Goal: Book appointment/travel/reservation

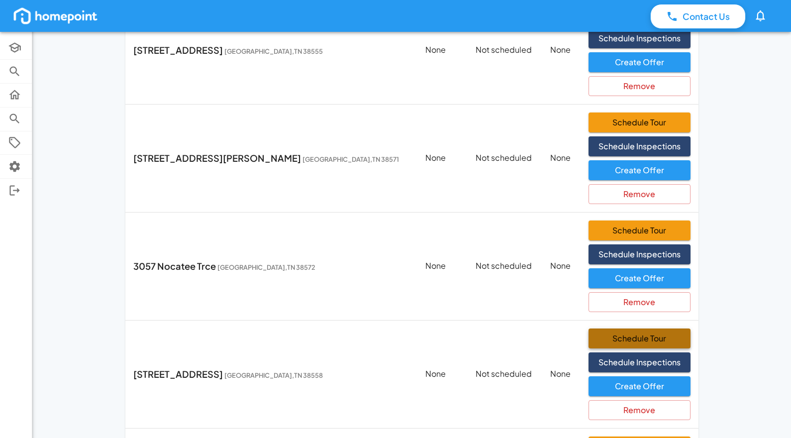
click at [621, 337] on button "Schedule Tour" at bounding box center [638, 338] width 101 height 20
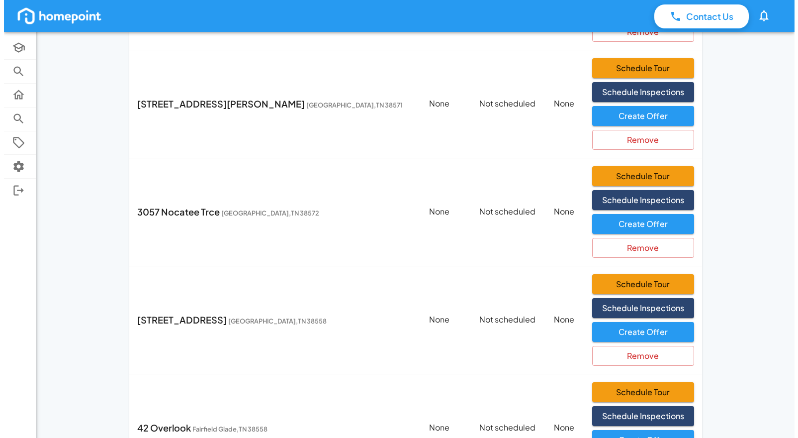
scroll to position [305, 0]
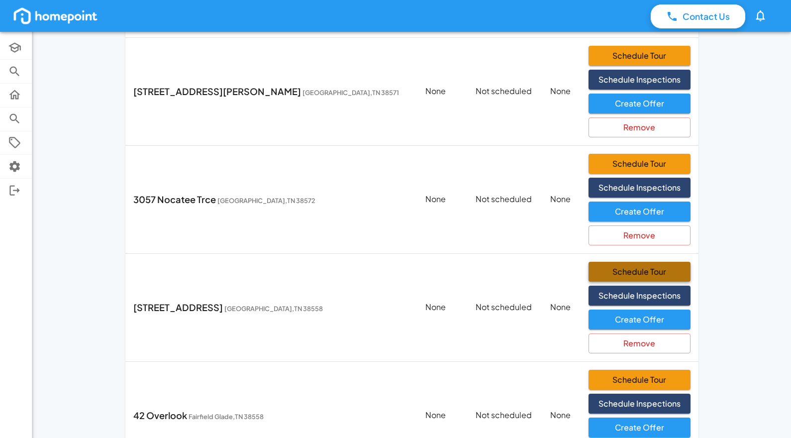
click at [613, 270] on button "Schedule Tour" at bounding box center [638, 272] width 101 height 20
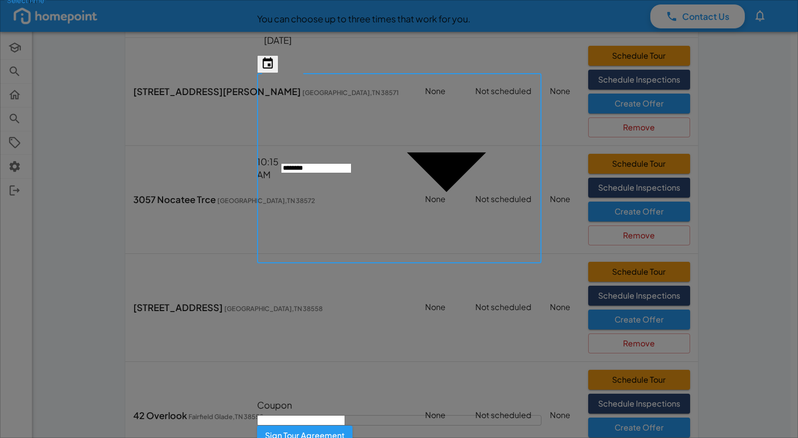
click at [479, 148] on body "Contact Us 0 Academy Browse Properties Selling Buying Offers Settings Log Out I…" at bounding box center [399, 433] width 798 height 1476
type input "*******"
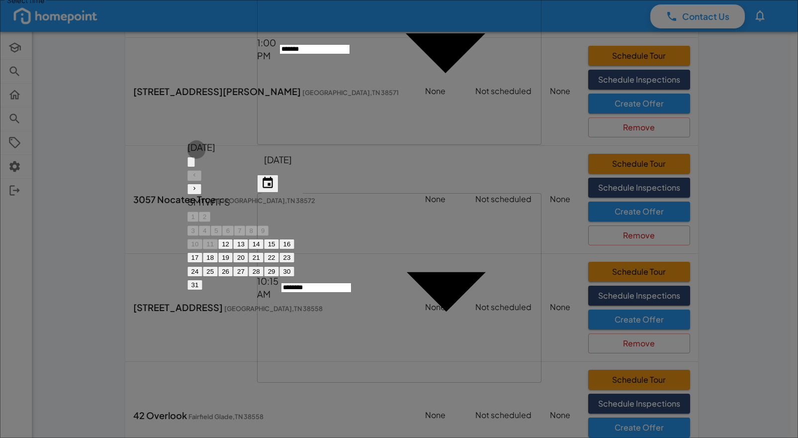
click at [249, 239] on button "13" at bounding box center [240, 244] width 15 height 10
type input "[DATE]"
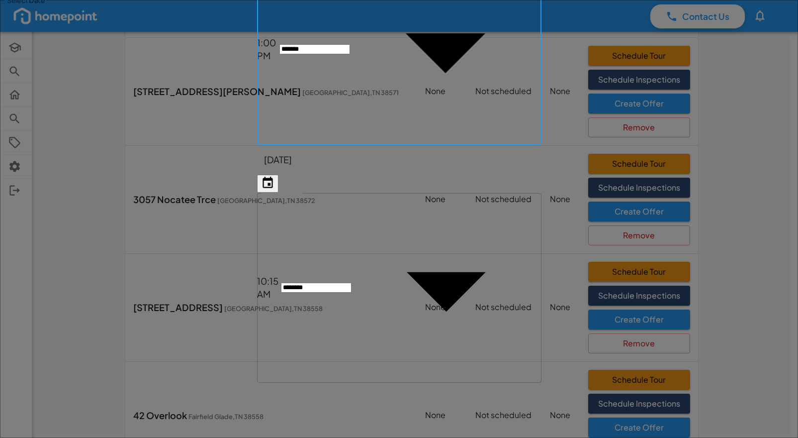
click at [466, 126] on body "Contact Us 0 Academy Browse Properties Selling Buying Offers Settings Log Out I…" at bounding box center [399, 433] width 798 height 1476
type input "*******"
click at [274, 176] on icon "Choose date, selected date is Aug 12, 2025" at bounding box center [267, 182] width 13 height 13
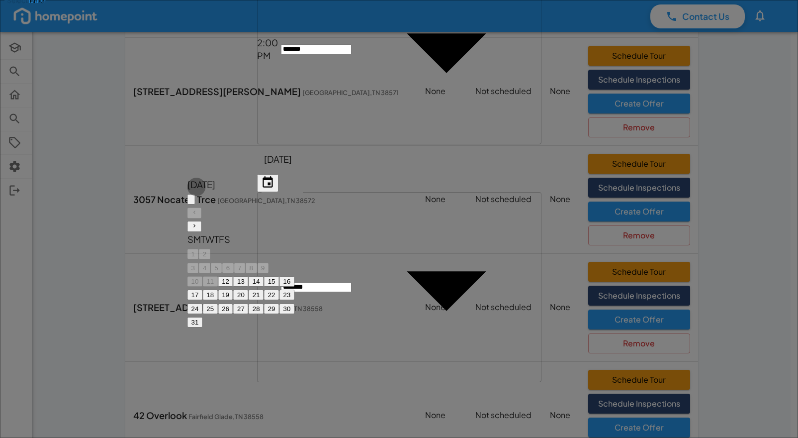
click at [249, 276] on button "13" at bounding box center [240, 281] width 15 height 10
type input "[DATE]"
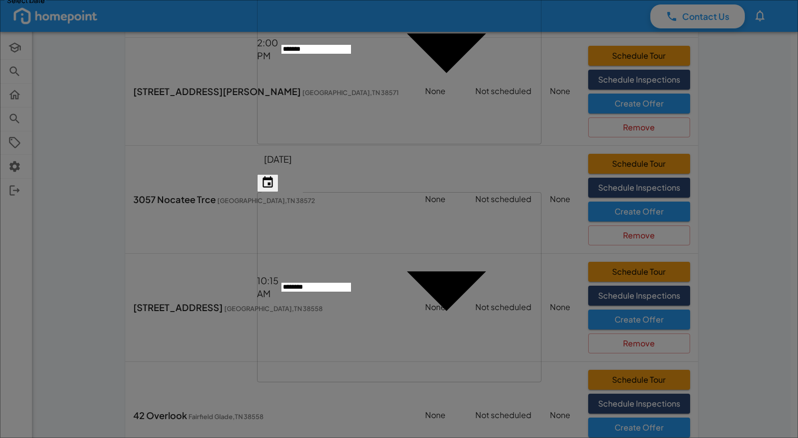
click at [517, 163] on body "Contact Us 0 Academy Browse Properties Selling Buying Offers Settings Log Out I…" at bounding box center [399, 94] width 798 height 799
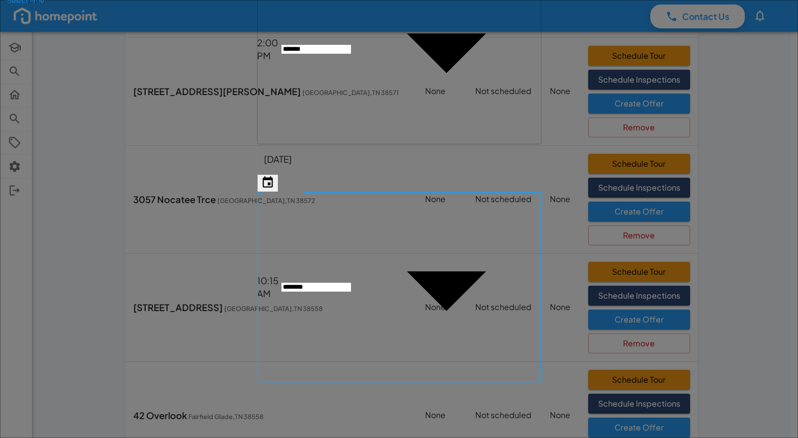
scroll to position [351, 0]
type input "*******"
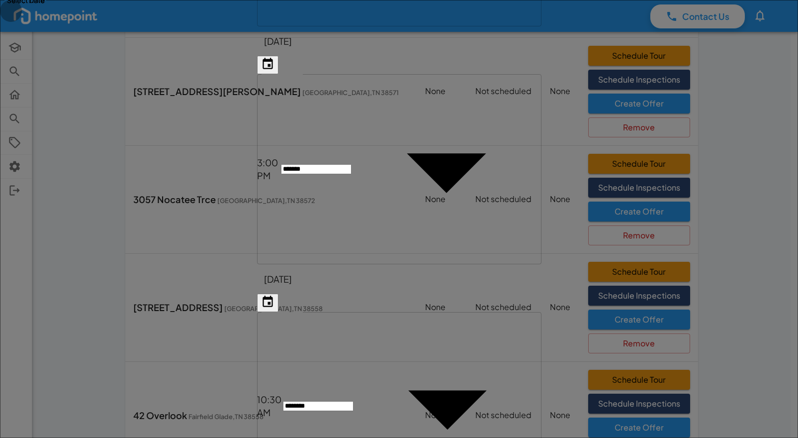
click at [274, 295] on icon "Choose date, selected date is Aug 12, 2025" at bounding box center [267, 301] width 13 height 13
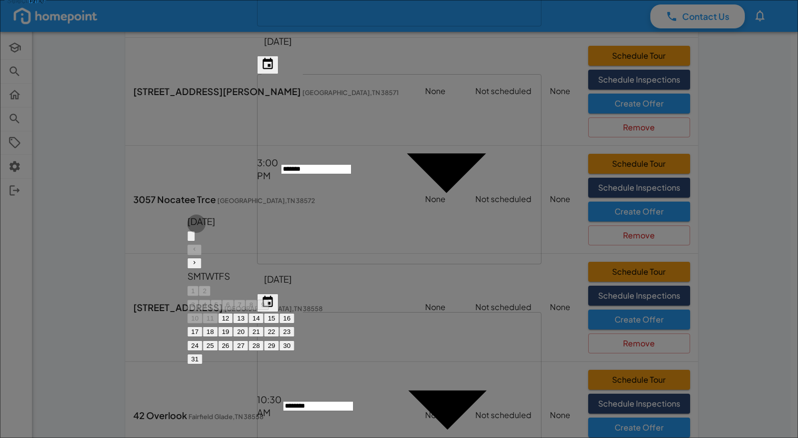
click at [249, 313] on button "13" at bounding box center [240, 318] width 15 height 10
type input "[DATE]"
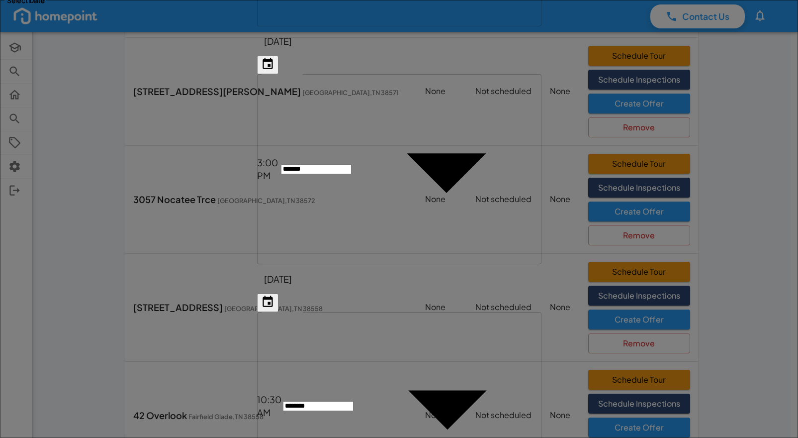
click at [587, 202] on body "Contact Us 0 Academy Browse Properties Selling Buying Offers Settings Log Out I…" at bounding box center [399, 94] width 798 height 799
type input "*******"
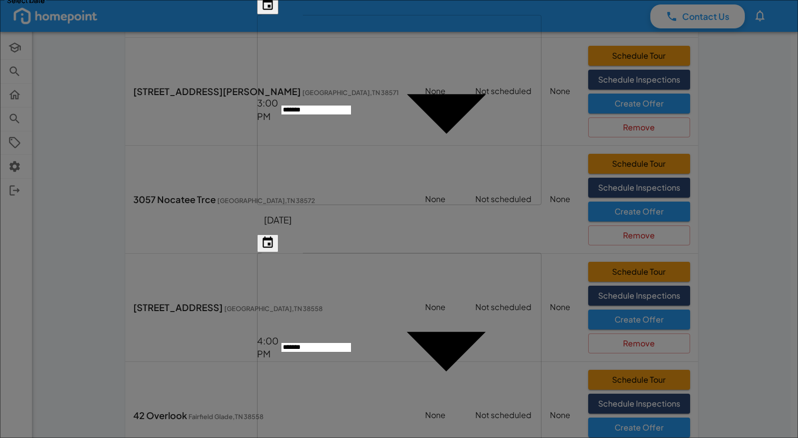
scroll to position [153, 0]
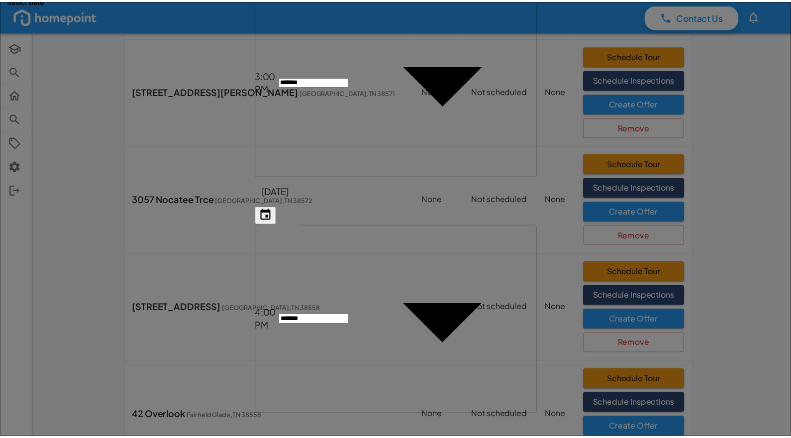
scroll to position [0, 0]
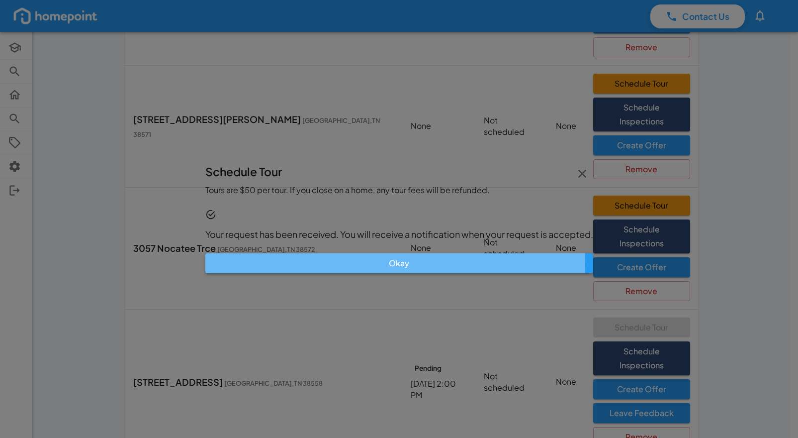
click at [398, 257] on button "Okay" at bounding box center [399, 263] width 388 height 20
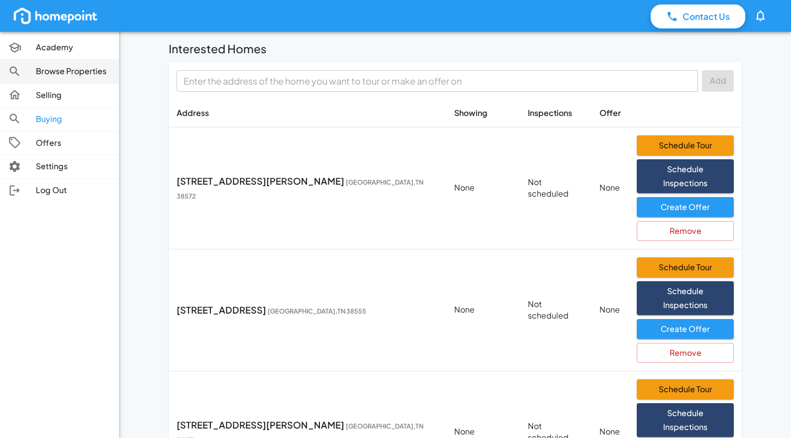
click at [54, 71] on p "Browse Properties" at bounding box center [73, 71] width 75 height 11
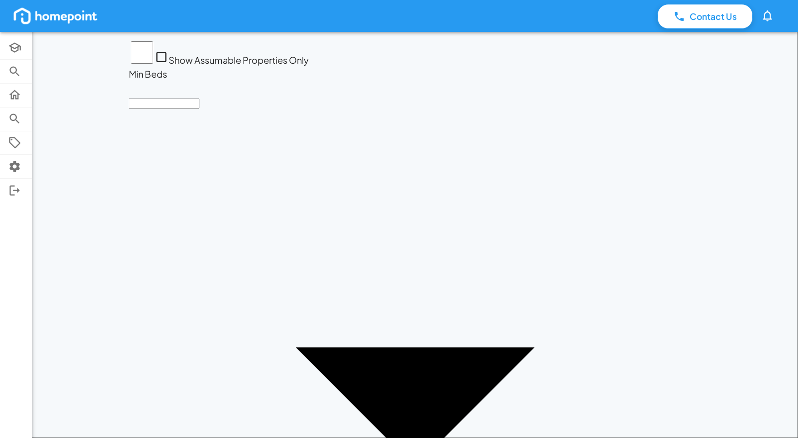
drag, startPoint x: 636, startPoint y: 227, endPoint x: 611, endPoint y: 366, distance: 140.9
click at [611, 40] on div "$370,000 3 bed / 3 bath $5,988,000 0 bed / 0 bath $209,999 3 bed / 2 bath $420,…" at bounding box center [415, 40] width 573 height 0
drag, startPoint x: 685, startPoint y: 164, endPoint x: 616, endPoint y: 352, distance: 200.3
click at [616, 40] on div "$275,900 3 bed / 2 bath $555,000 6 bed / 4 bath $209,900 3 bed / 2 bath $258,90…" at bounding box center [415, 40] width 573 height 0
drag, startPoint x: 482, startPoint y: 246, endPoint x: 548, endPoint y: 284, distance: 76.0
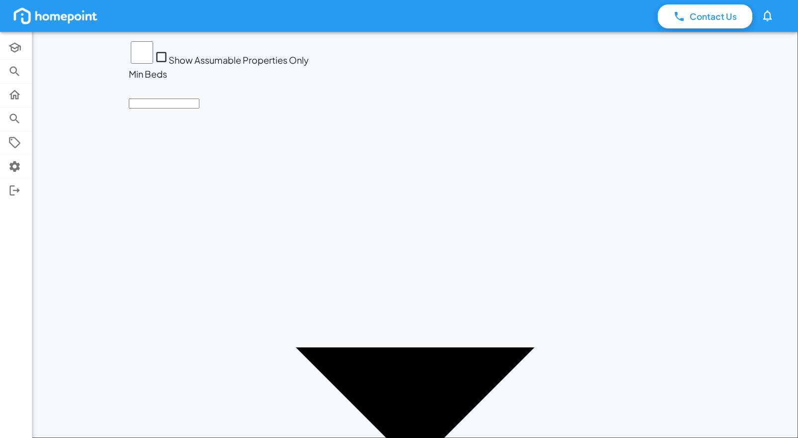
click at [548, 40] on div "$375,000 0 bed / 0 bath $223,040 3 bed / 2 bath $249,000 3 bed / 2 bath $389,90…" at bounding box center [415, 40] width 573 height 0
drag, startPoint x: 688, startPoint y: 301, endPoint x: 448, endPoint y: 299, distance: 240.7
click at [448, 40] on div "$249,900 0 bed / 0 bath $1,090,000 0 bed / 0 bath $219,990 0 bed / 0 bath $389,…" at bounding box center [415, 40] width 573 height 0
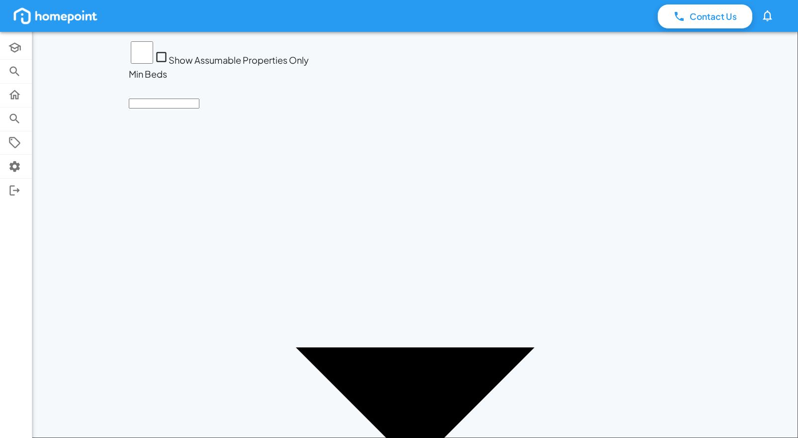
drag, startPoint x: 595, startPoint y: 303, endPoint x: 495, endPoint y: 272, distance: 104.6
click at [495, 40] on div "$249,900 0 bed / 0 bath $1,090,000 0 bed / 0 bath $219,990 0 bed / 0 bath $389,…" at bounding box center [415, 40] width 573 height 0
drag, startPoint x: 506, startPoint y: 359, endPoint x: 695, endPoint y: 51, distance: 361.5
click at [696, 40] on div "$249,900 0 bed / 0 bath $1,090,000 0 bed / 0 bath $219,990 0 bed / 0 bath $389,…" at bounding box center [415, 40] width 573 height 0
drag, startPoint x: 547, startPoint y: 261, endPoint x: 570, endPoint y: 32, distance: 229.9
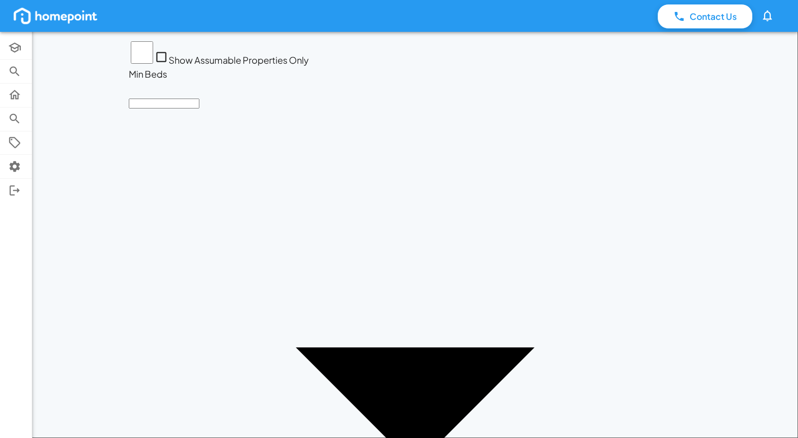
click at [570, 40] on div "$233,500 3 bed / 2 bath $539,000 4 bed / 4 bath $349,900 4 bed / 3 bath $215,00…" at bounding box center [415, 40] width 573 height 0
drag, startPoint x: 491, startPoint y: 299, endPoint x: 528, endPoint y: 199, distance: 106.7
click at [528, 40] on div "$209,900 3 bed / 2 bath $350,000 3 bed / 2 bath $210,000 0 bed / 0 bath $695,00…" at bounding box center [415, 40] width 573 height 0
drag, startPoint x: 437, startPoint y: 129, endPoint x: 489, endPoint y: 169, distance: 65.2
click at [489, 40] on div "$469,000 4 bed / 2 bath $579,900 4 bed / 3 bath $269,900 3 bed / 3 bath $275,00…" at bounding box center [415, 40] width 573 height 0
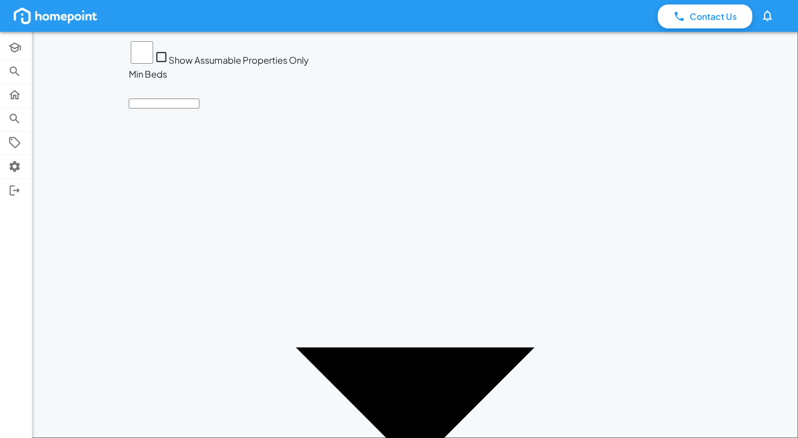
click at [41, 16] on img at bounding box center [55, 16] width 87 height 20
click at [23, 16] on img at bounding box center [55, 16] width 87 height 20
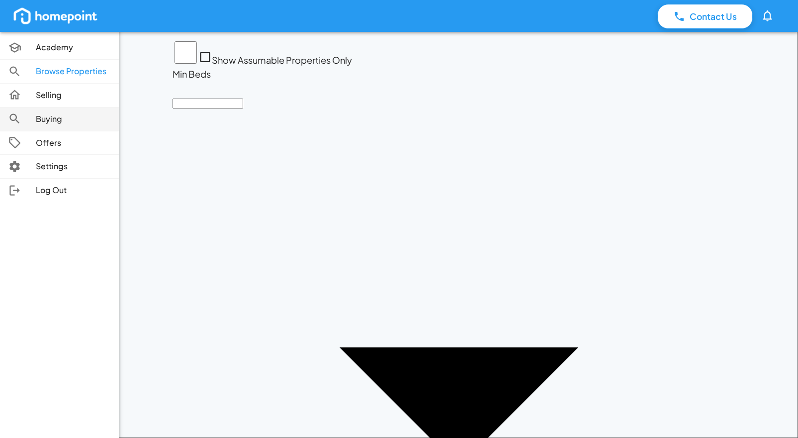
click at [46, 115] on p "Buying" at bounding box center [73, 118] width 75 height 11
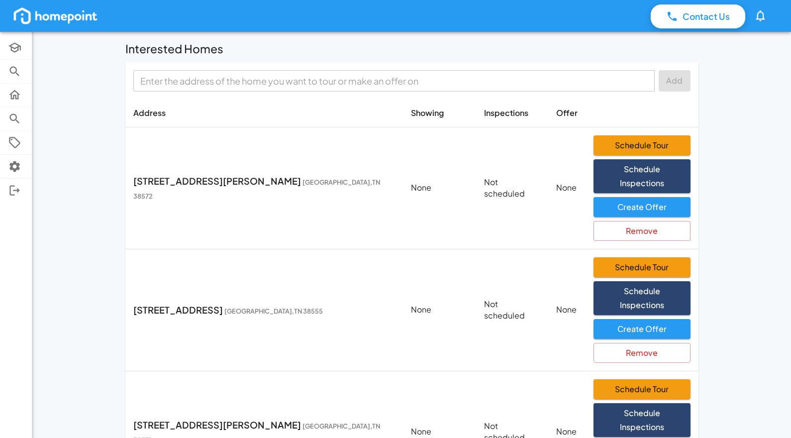
click at [59, 15] on img at bounding box center [55, 16] width 87 height 20
click at [24, 15] on img at bounding box center [55, 16] width 87 height 20
click at [56, 15] on img at bounding box center [55, 16] width 87 height 20
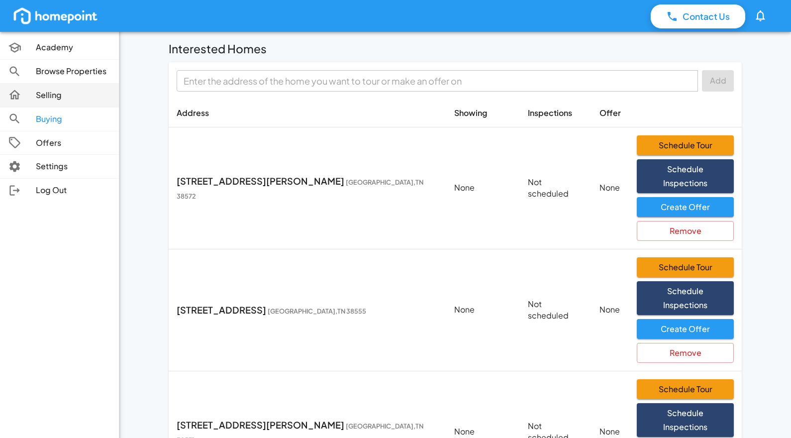
click at [38, 98] on p "Selling" at bounding box center [73, 95] width 75 height 11
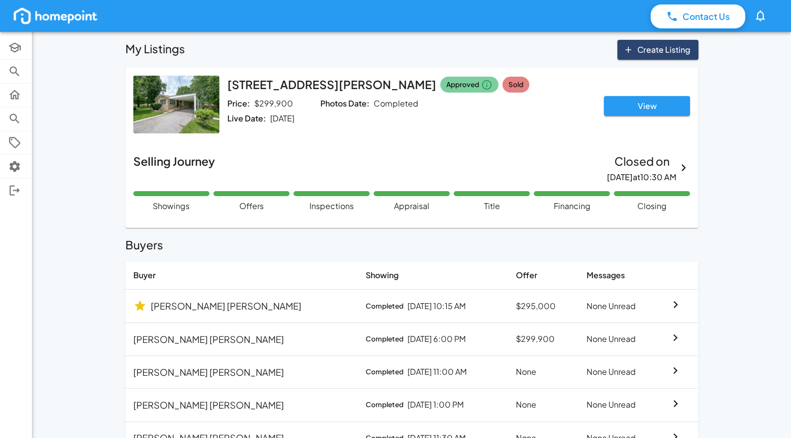
click at [36, 17] on img at bounding box center [55, 16] width 87 height 20
click at [55, 18] on img at bounding box center [55, 16] width 87 height 20
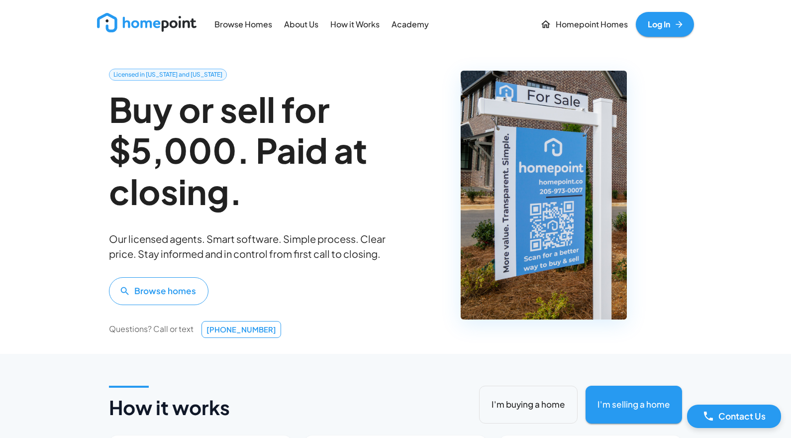
click at [582, 27] on p "Homepoint Homes" at bounding box center [591, 24] width 72 height 11
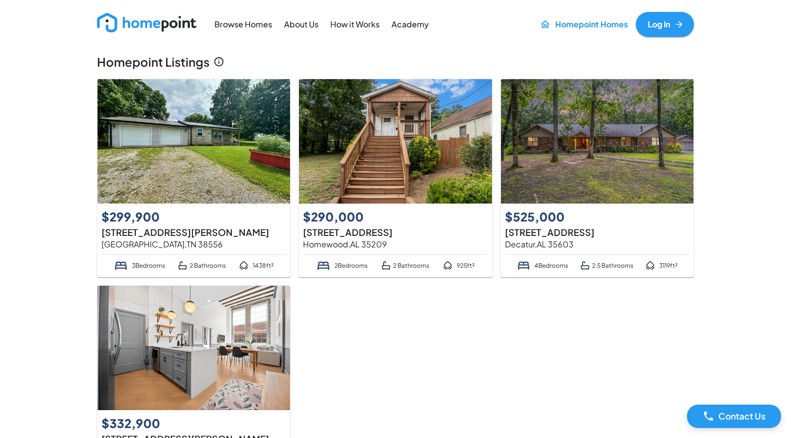
click at [150, 26] on img at bounding box center [146, 22] width 99 height 19
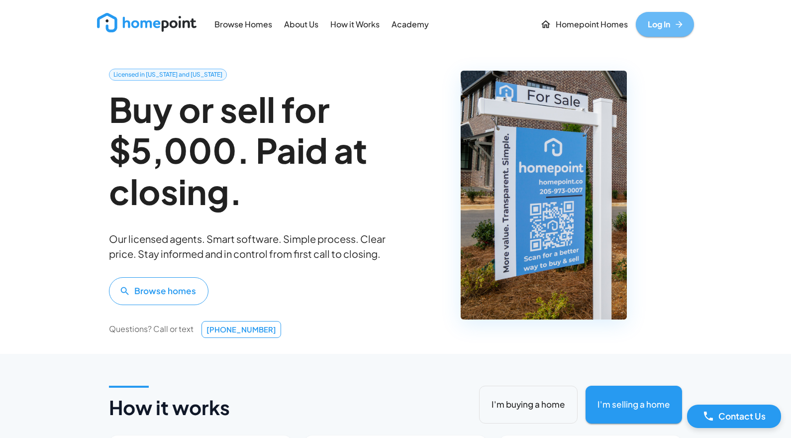
click at [675, 26] on icon at bounding box center [679, 24] width 10 height 10
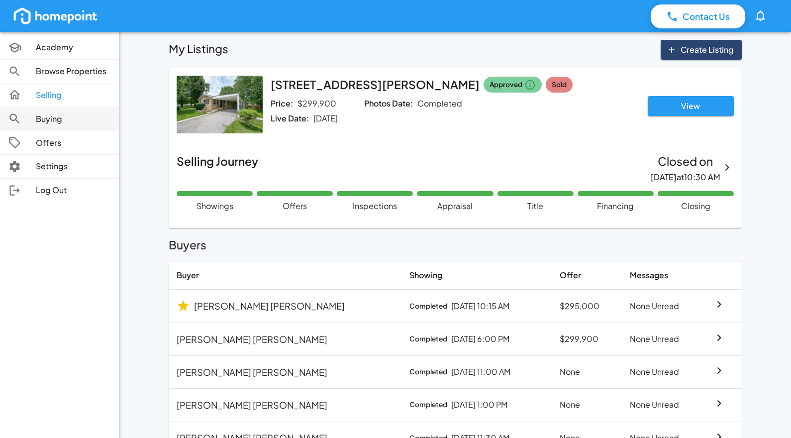
click at [48, 120] on p "Buying" at bounding box center [73, 118] width 75 height 11
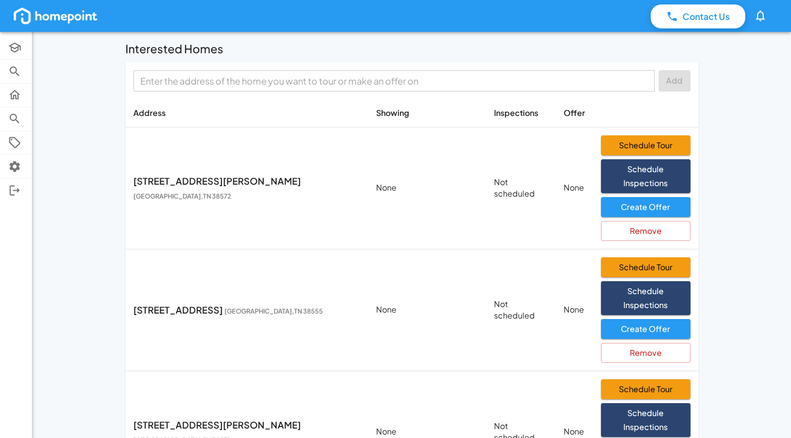
click at [761, 16] on icon "button" at bounding box center [759, 15] width 13 height 13
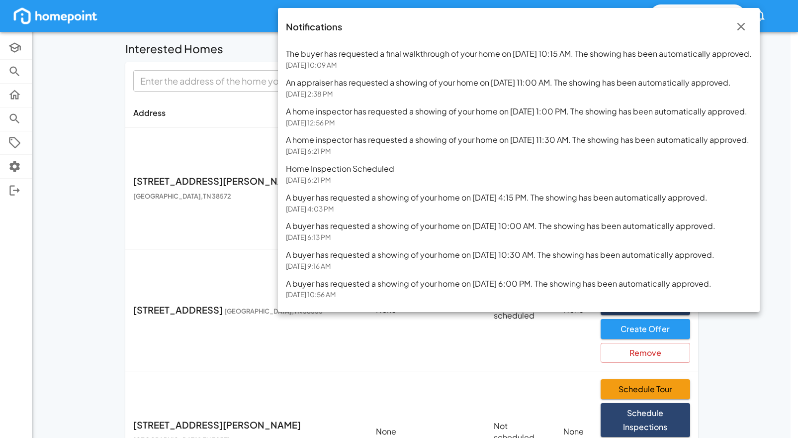
click at [748, 25] on icon "button" at bounding box center [740, 26] width 13 height 13
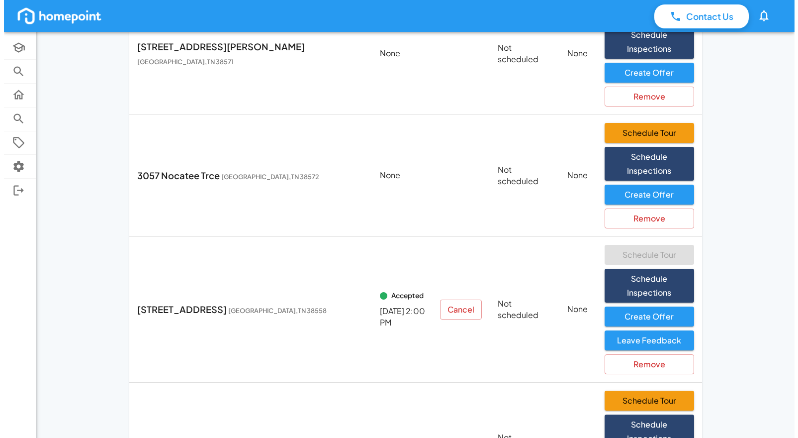
scroll to position [384, 0]
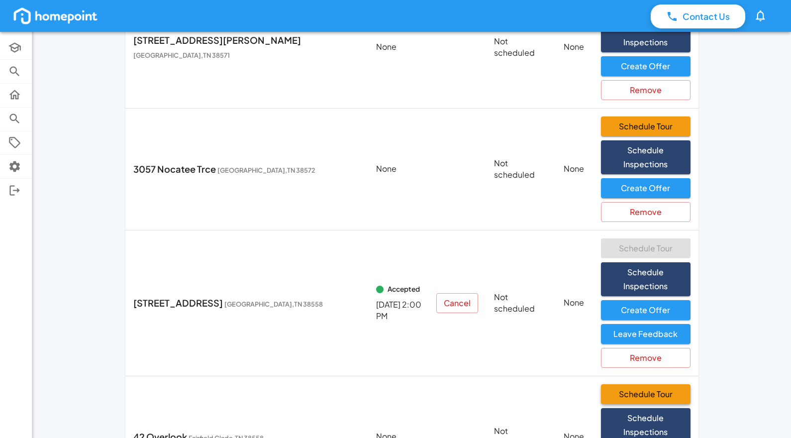
click at [616, 384] on button "Schedule Tour" at bounding box center [646, 394] width 90 height 20
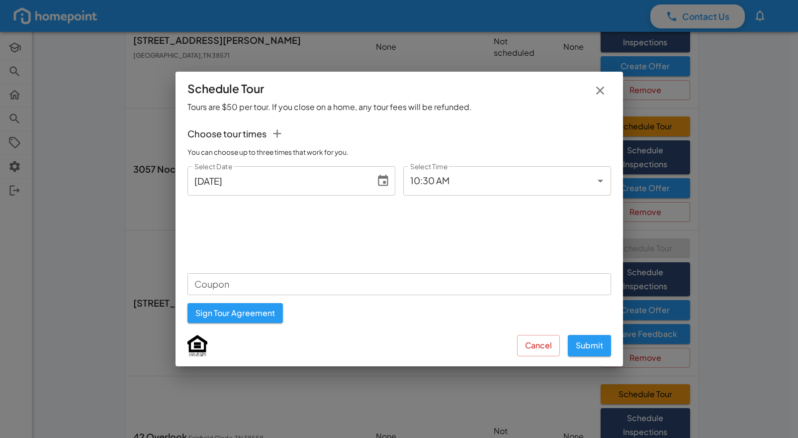
click at [341, 184] on input "[DATE]" at bounding box center [278, 180] width 182 height 29
click at [382, 182] on icon "Choose date, selected date is Aug 12, 2025" at bounding box center [382, 180] width 13 height 13
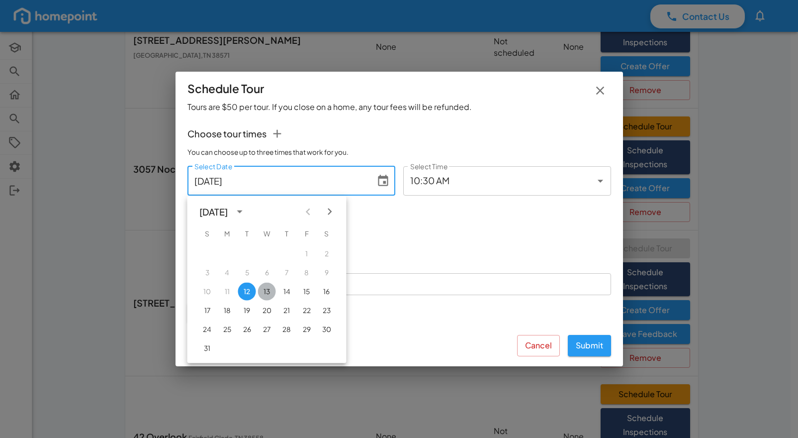
click at [271, 292] on button "13" at bounding box center [267, 291] width 18 height 18
type input "[DATE]"
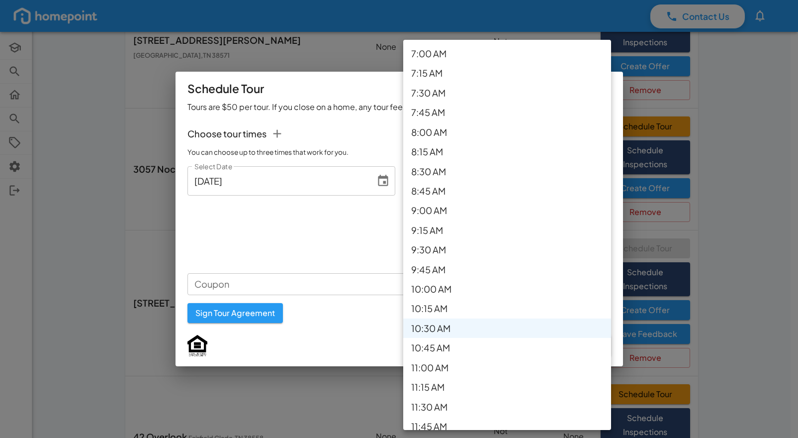
click at [589, 178] on body "Contact Us 0 Academy Browse Properties Selling Buying Offers Settings Log Out I…" at bounding box center [399, 69] width 798 height 906
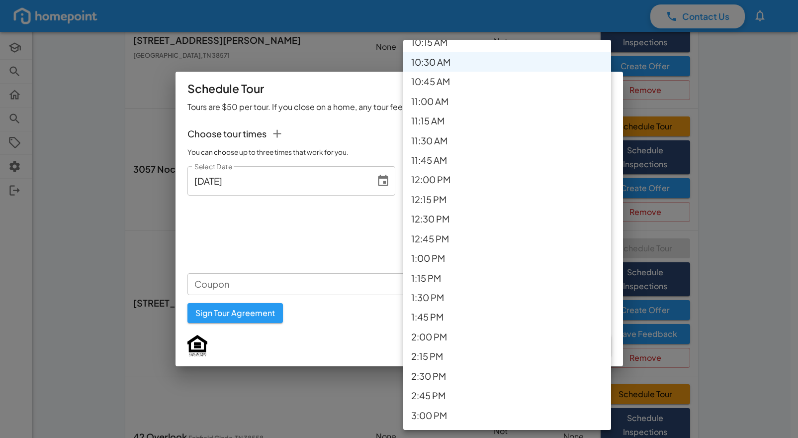
scroll to position [268, 0]
click at [438, 257] on li "1:00 PM" at bounding box center [507, 256] width 208 height 19
type input "*******"
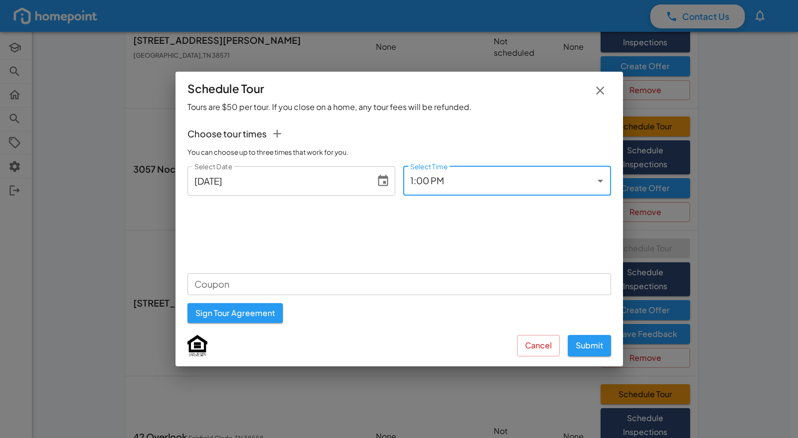
click at [277, 133] on icon "button" at bounding box center [277, 133] width 8 height 8
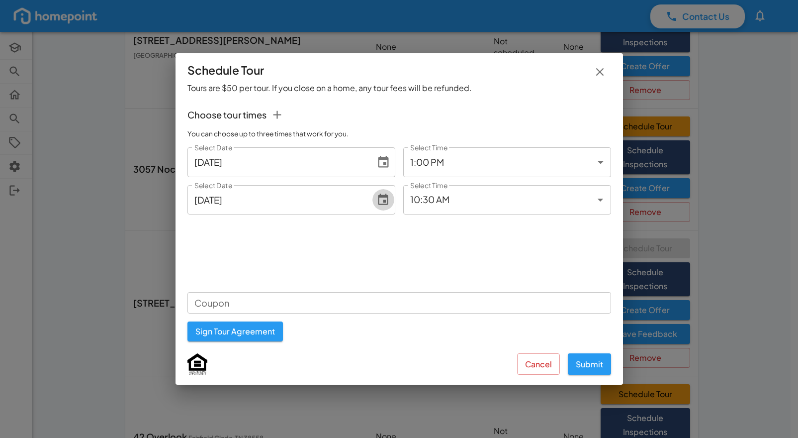
click at [384, 199] on icon "Choose date, selected date is Aug 12, 2025" at bounding box center [382, 199] width 13 height 13
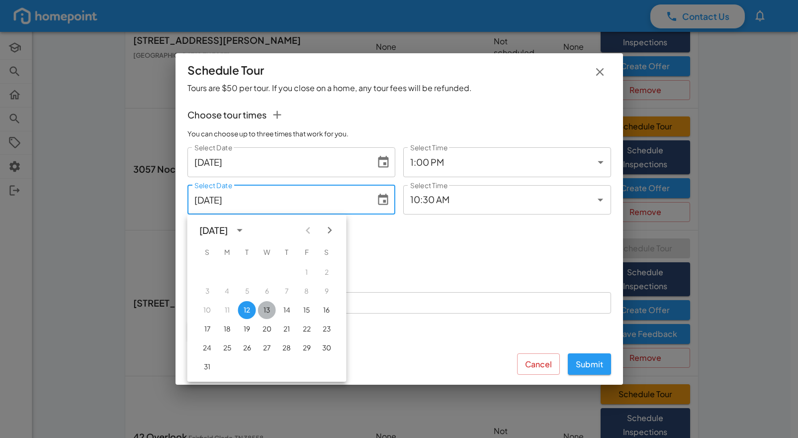
click at [271, 308] on button "13" at bounding box center [267, 310] width 18 height 18
type input "[DATE]"
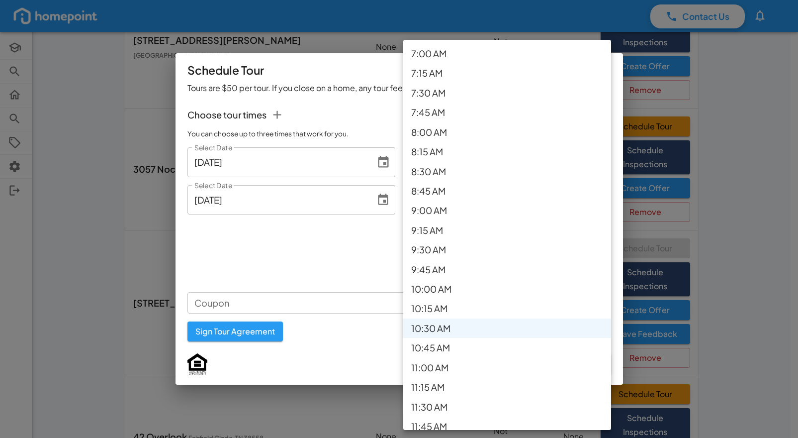
click at [597, 200] on body "Contact Us 0 Academy Browse Properties Selling Buying Offers Settings Log Out I…" at bounding box center [399, 69] width 798 height 906
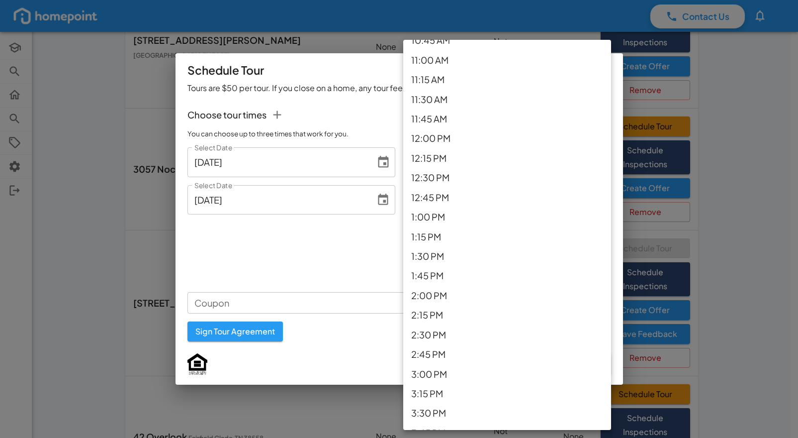
scroll to position [312, 0]
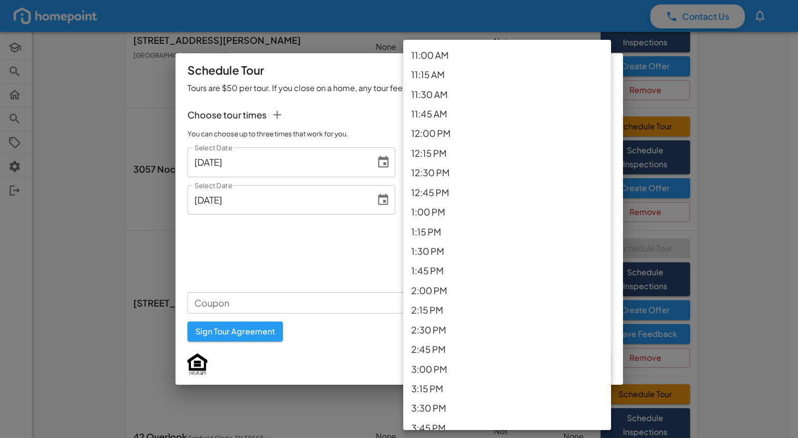
click at [460, 211] on li "1:00 PM" at bounding box center [507, 211] width 208 height 19
type input "*******"
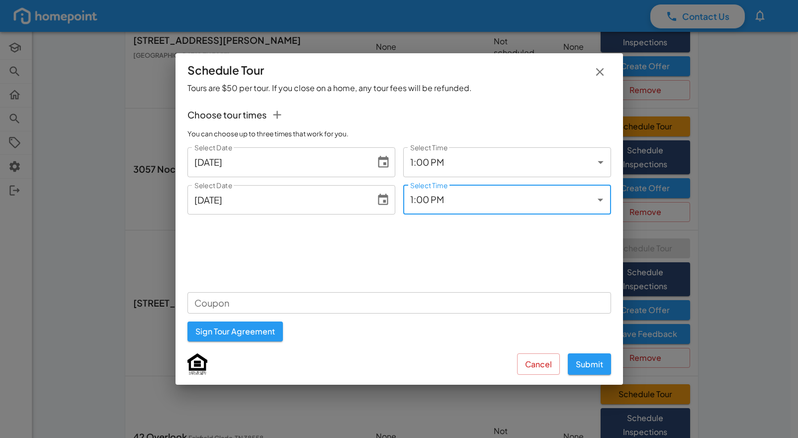
click at [601, 164] on body "Contact Us 0 Academy Browse Properties Selling Buying Offers Settings Log Out I…" at bounding box center [399, 69] width 798 height 906
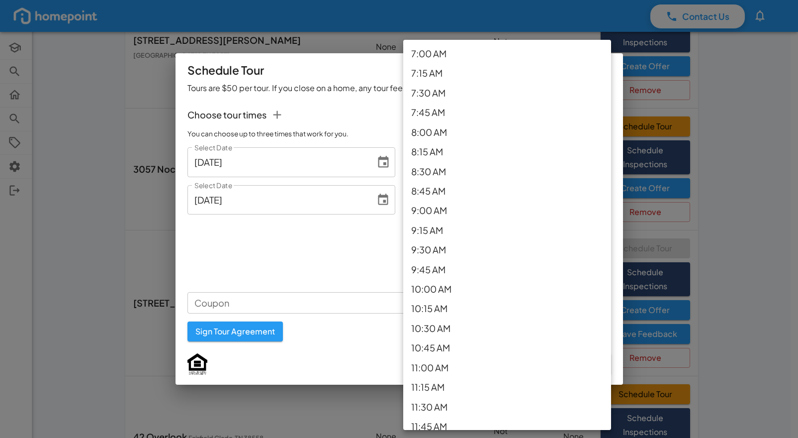
scroll to position [289, 0]
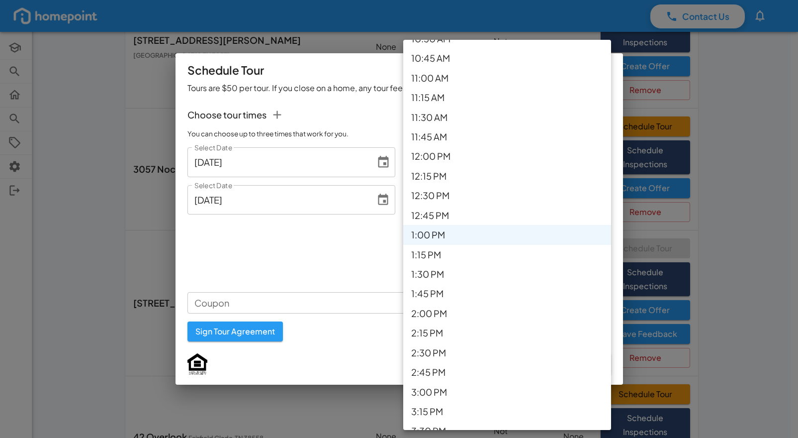
click at [436, 388] on li "3:00 PM" at bounding box center [507, 391] width 208 height 19
type input "*******"
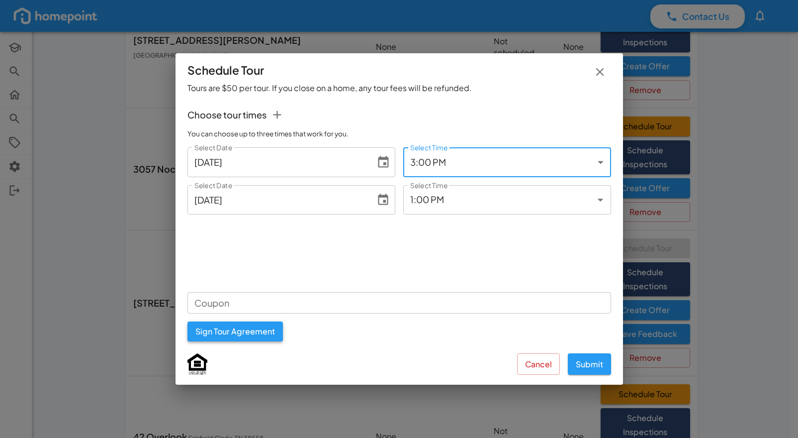
click at [237, 330] on button "Sign Tour Agreement" at bounding box center [234, 331] width 95 height 20
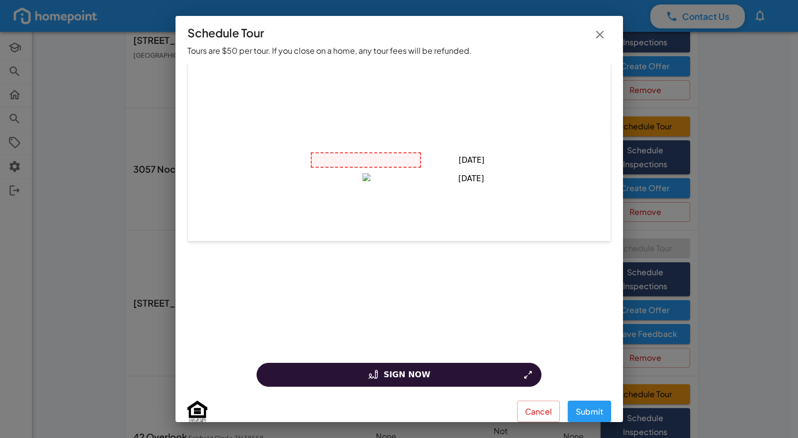
scroll to position [599, 0]
click at [367, 368] on icon at bounding box center [373, 374] width 12 height 12
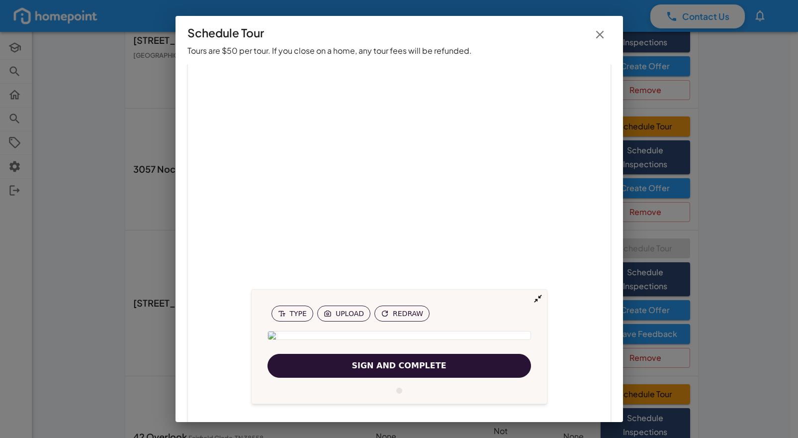
scroll to position [412, 0]
click at [390, 365] on span "Sign and Complete" at bounding box center [399, 366] width 94 height 12
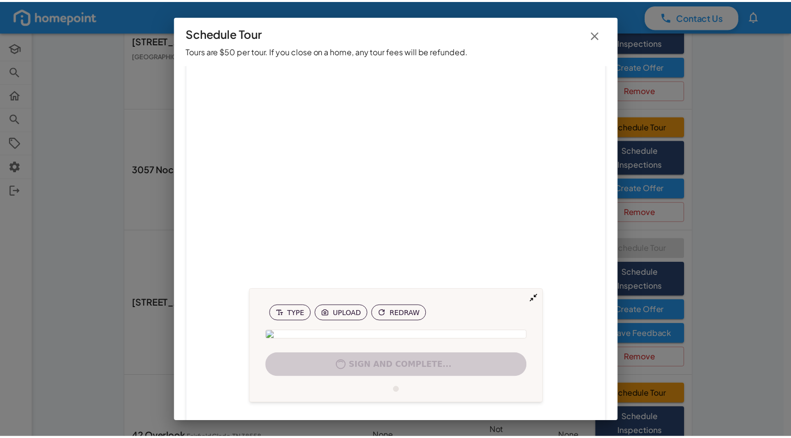
scroll to position [0, 0]
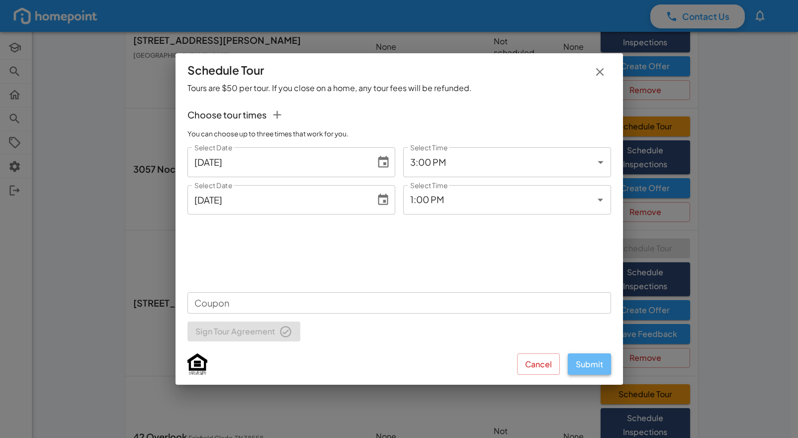
click at [590, 362] on button "Submit" at bounding box center [589, 363] width 43 height 21
click at [595, 363] on button "Submit" at bounding box center [589, 363] width 43 height 21
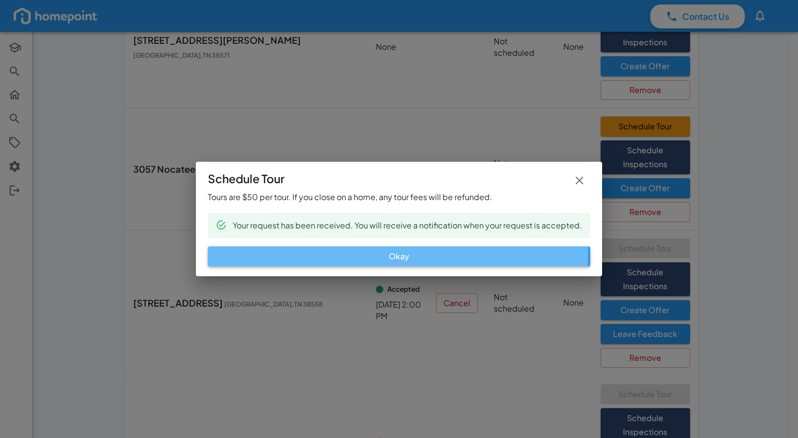
click at [394, 255] on button "Okay" at bounding box center [399, 256] width 382 height 20
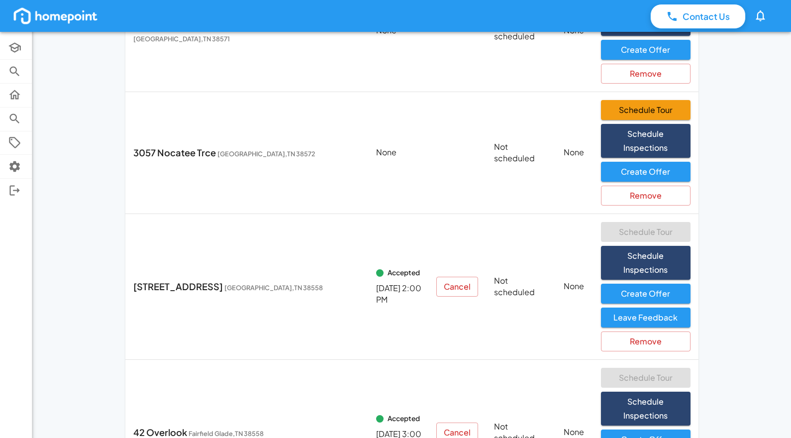
scroll to position [408, 0]
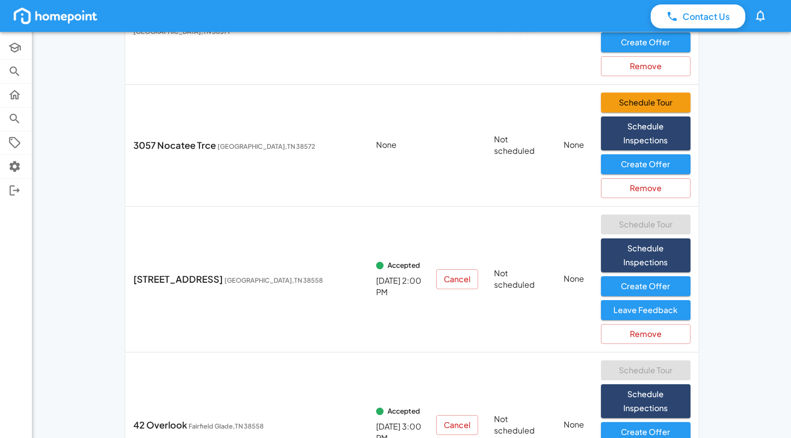
click at [746, 171] on div "Contact Us 0 Academy Browse Properties Selling Buying Offers Settings Log Out I…" at bounding box center [395, 57] width 791 height 930
